Goal: Check status: Check status

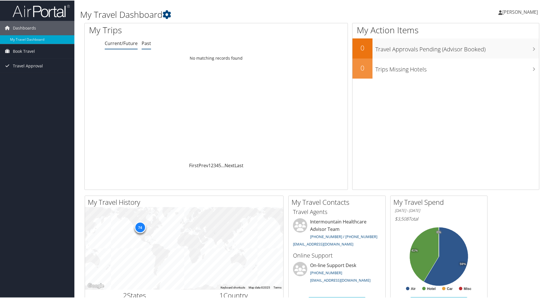
click at [145, 43] on link "Past" at bounding box center [146, 43] width 9 height 6
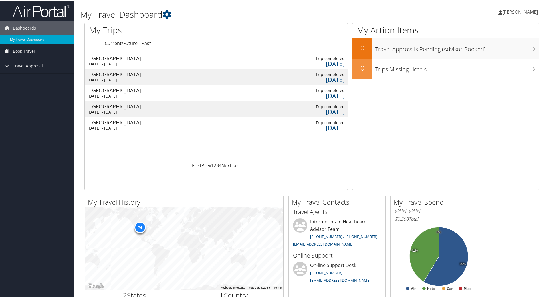
click at [115, 61] on div "Sun 28 Sep 2025 - Wed 1 Oct 2025" at bounding box center [118, 63] width 61 height 5
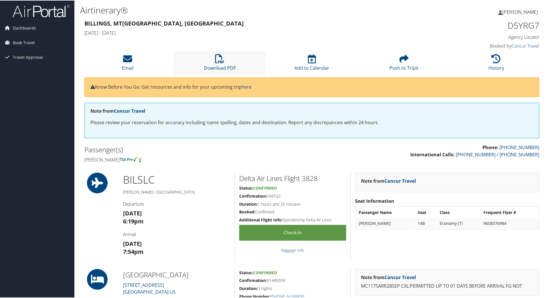
click at [218, 66] on link "Download PDF" at bounding box center [220, 64] width 32 height 14
click at [23, 28] on span "Dashboards" at bounding box center [24, 27] width 23 height 14
click at [26, 37] on link "My Travel Dashboard" at bounding box center [37, 39] width 74 height 9
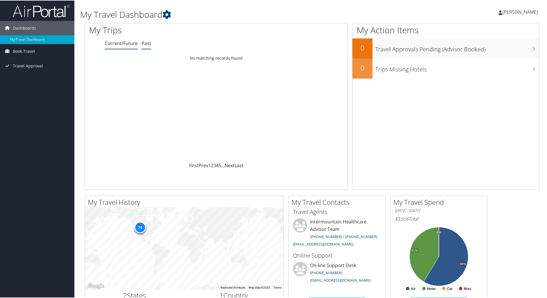
click at [148, 43] on link "Past" at bounding box center [146, 43] width 9 height 6
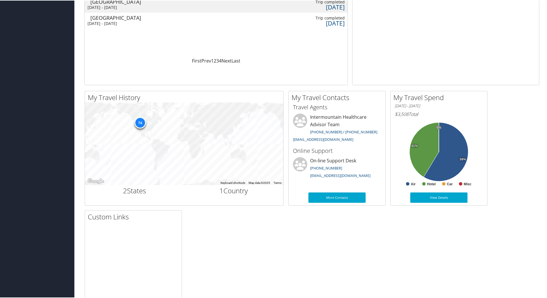
scroll to position [115, 0]
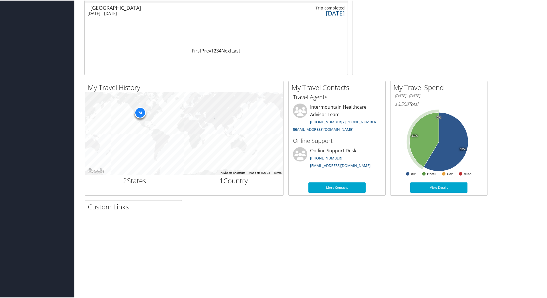
click at [421, 144] on icon at bounding box center [424, 139] width 29 height 54
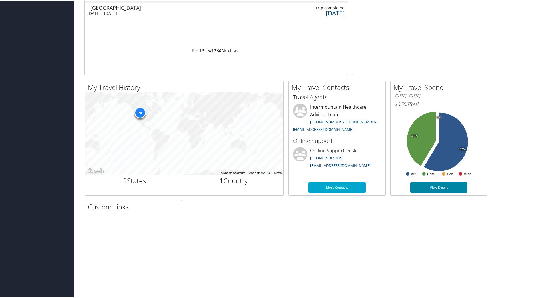
click at [430, 187] on link "View Details" at bounding box center [439, 187] width 57 height 10
